Goal: Information Seeking & Learning: Learn about a topic

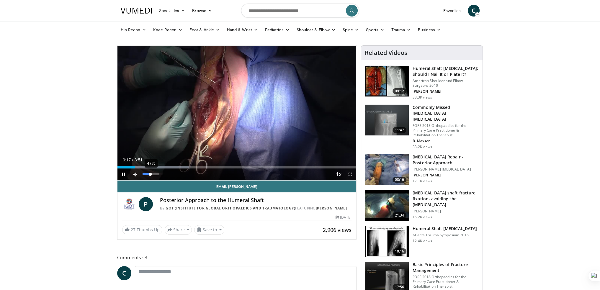
click at [150, 176] on div "47%" at bounding box center [151, 175] width 21 height 12
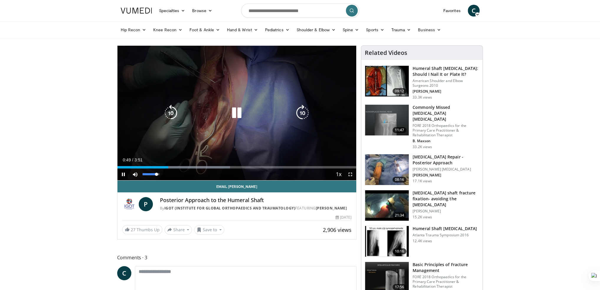
drag, startPoint x: 151, startPoint y: 175, endPoint x: 156, endPoint y: 175, distance: 5.9
click at [156, 175] on div "Volume Level" at bounding box center [150, 174] width 14 height 2
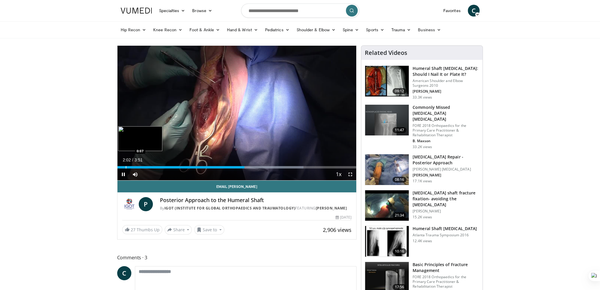
click at [126, 166] on div "Progress Bar" at bounding box center [126, 167] width 1 height 2
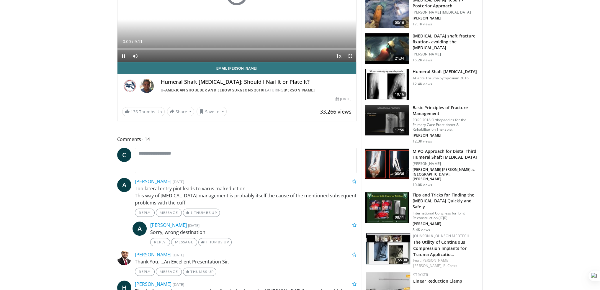
scroll to position [207, 0]
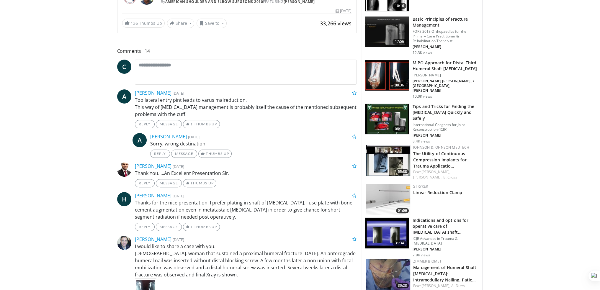
click at [522, 153] on body "Specialties Adult & Family Medicine Allergy, Asthma, Immunology Anesthesiology …" at bounding box center [300, 279] width 600 height 973
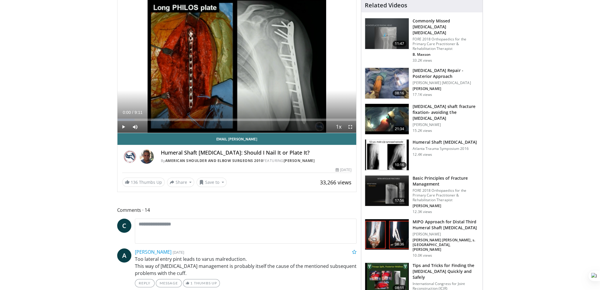
scroll to position [0, 0]
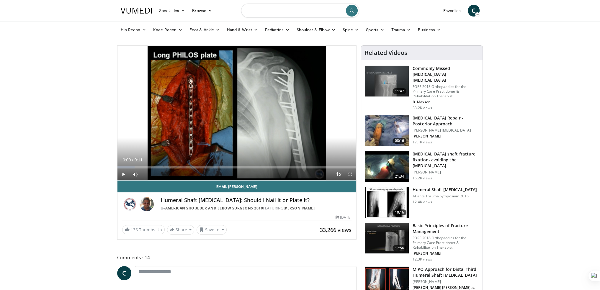
click at [272, 13] on input "Search topics, interventions" at bounding box center [300, 11] width 118 height 14
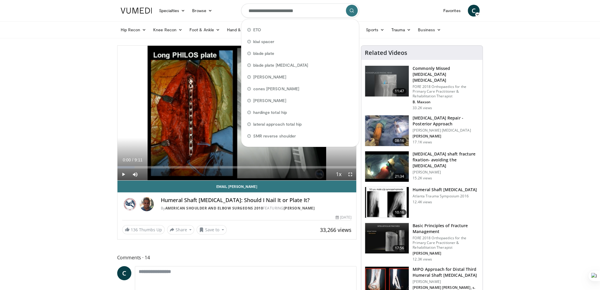
type input "**********"
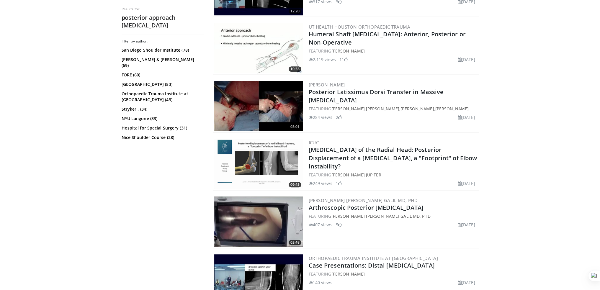
scroll to position [531, 0]
